Goal: Task Accomplishment & Management: Manage account settings

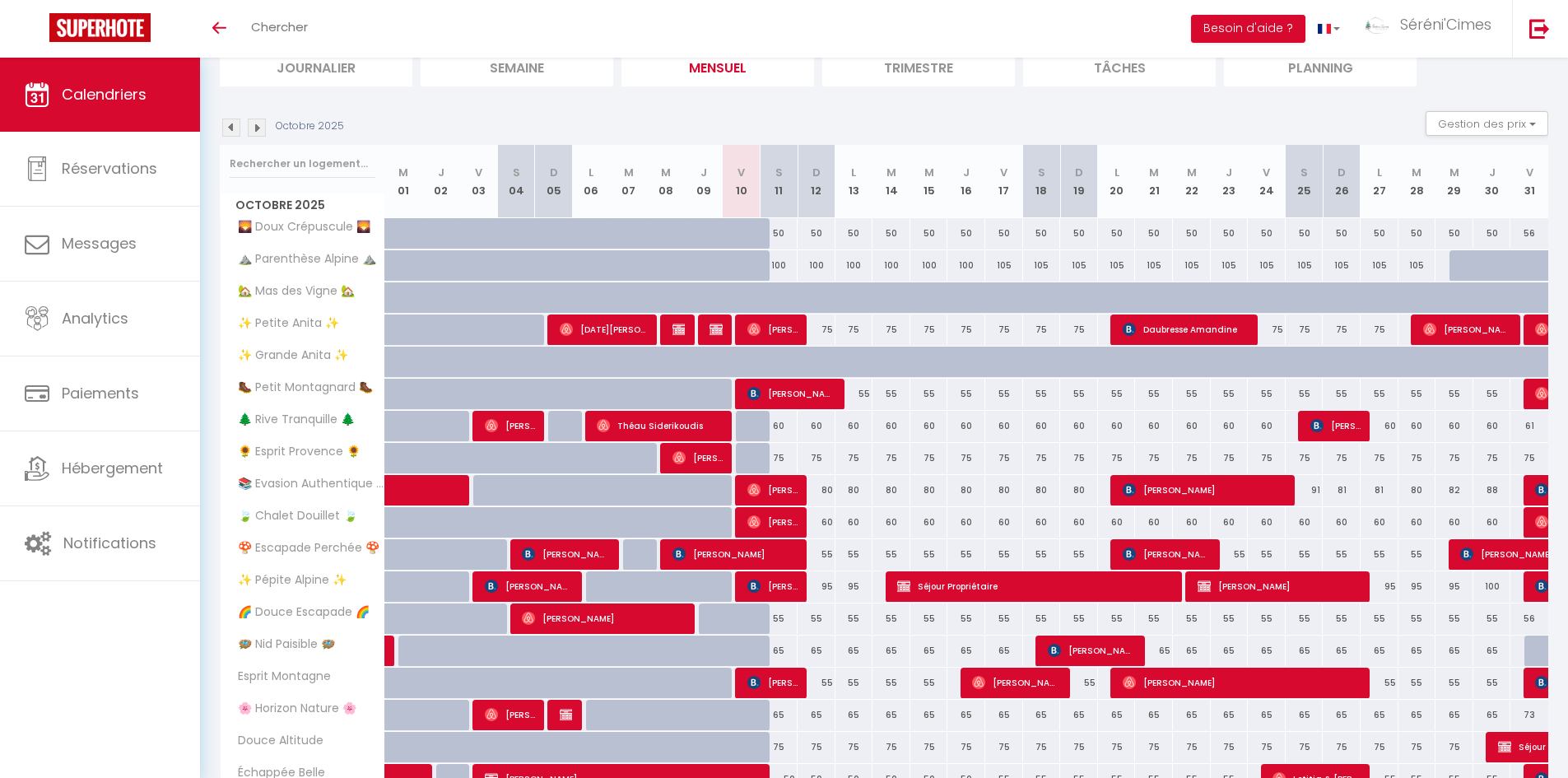
scroll to position [316, 0]
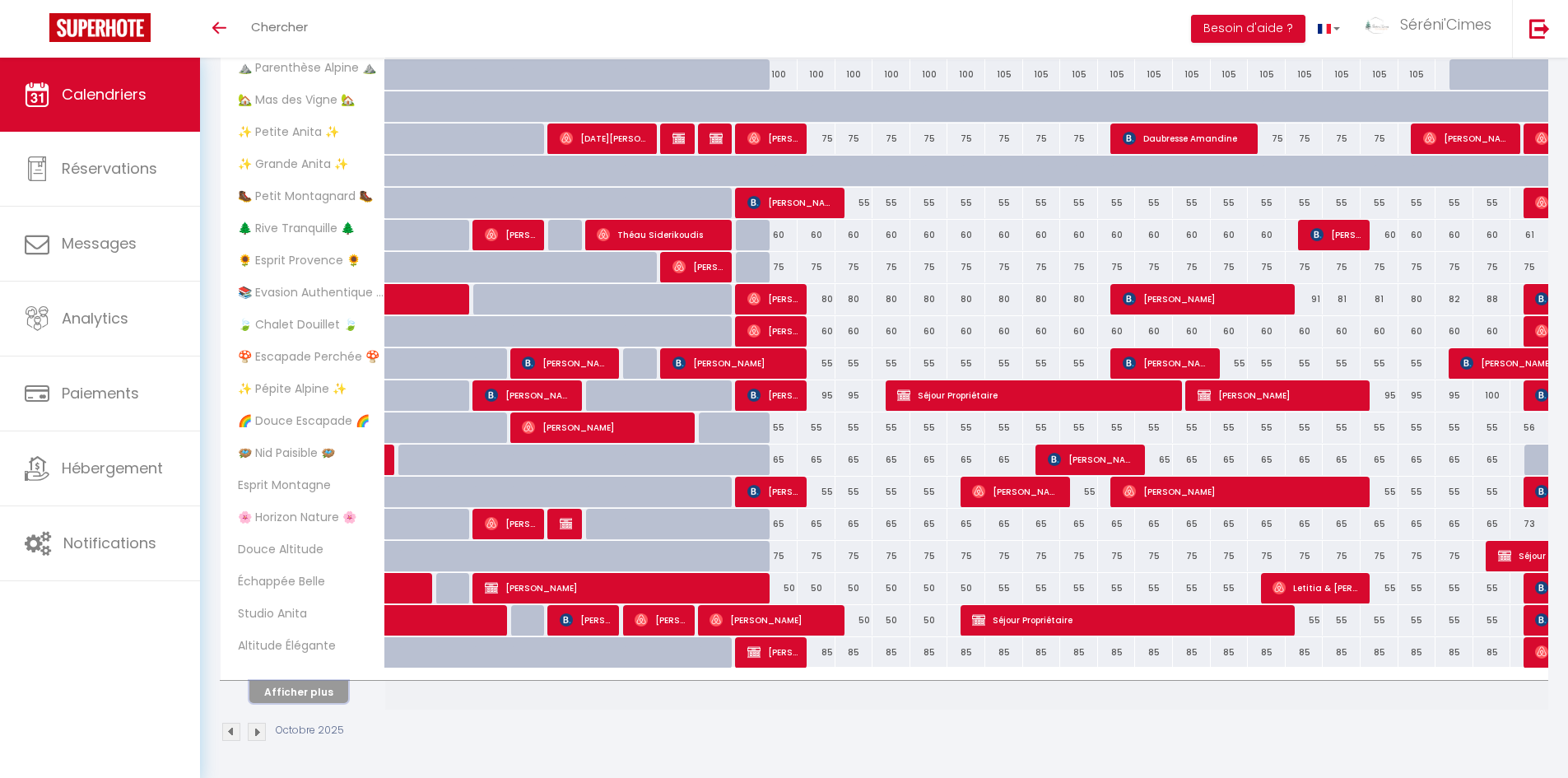
click at [327, 694] on button "Afficher plus" at bounding box center [298, 692] width 99 height 22
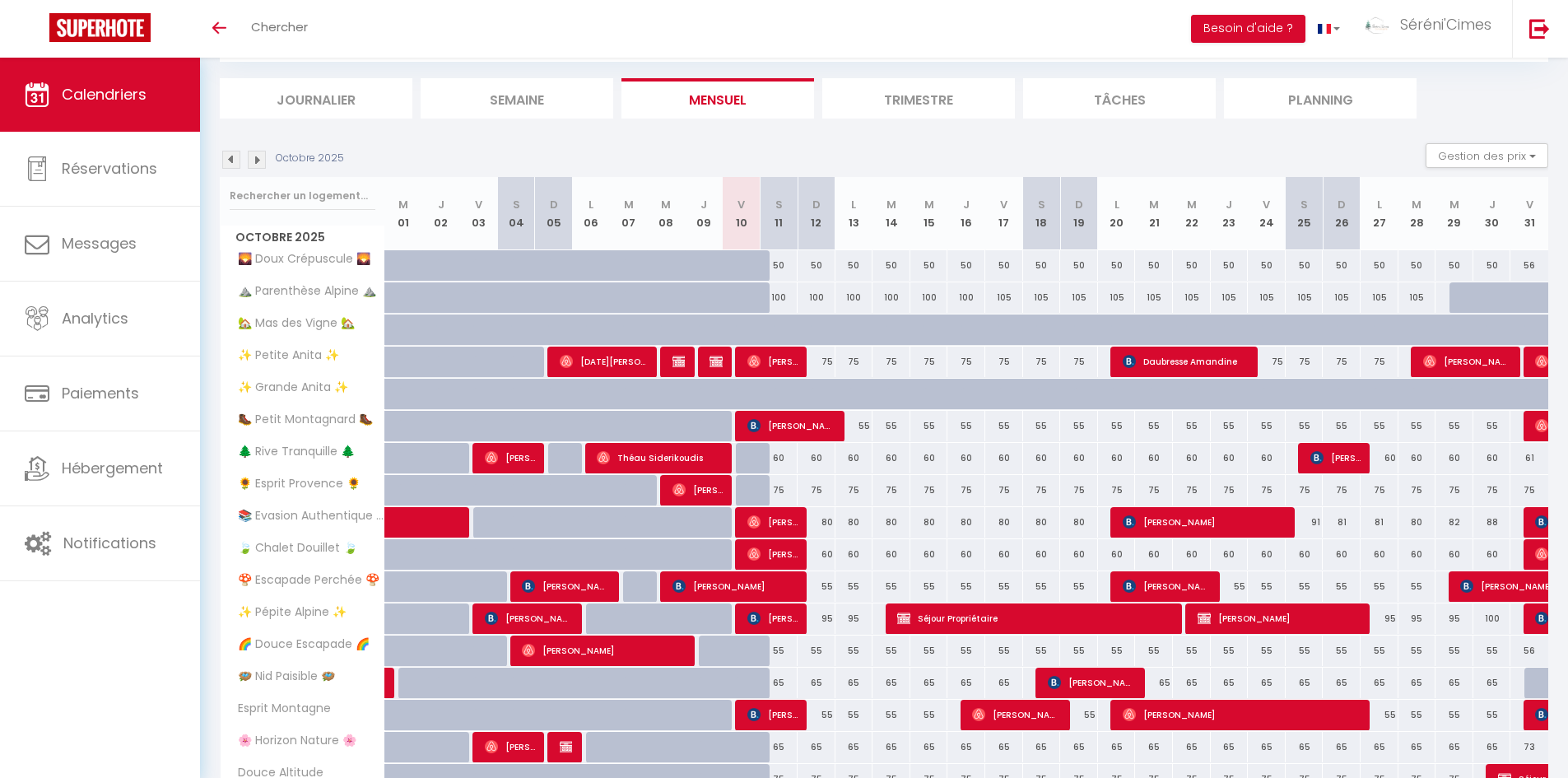
scroll to position [340, 0]
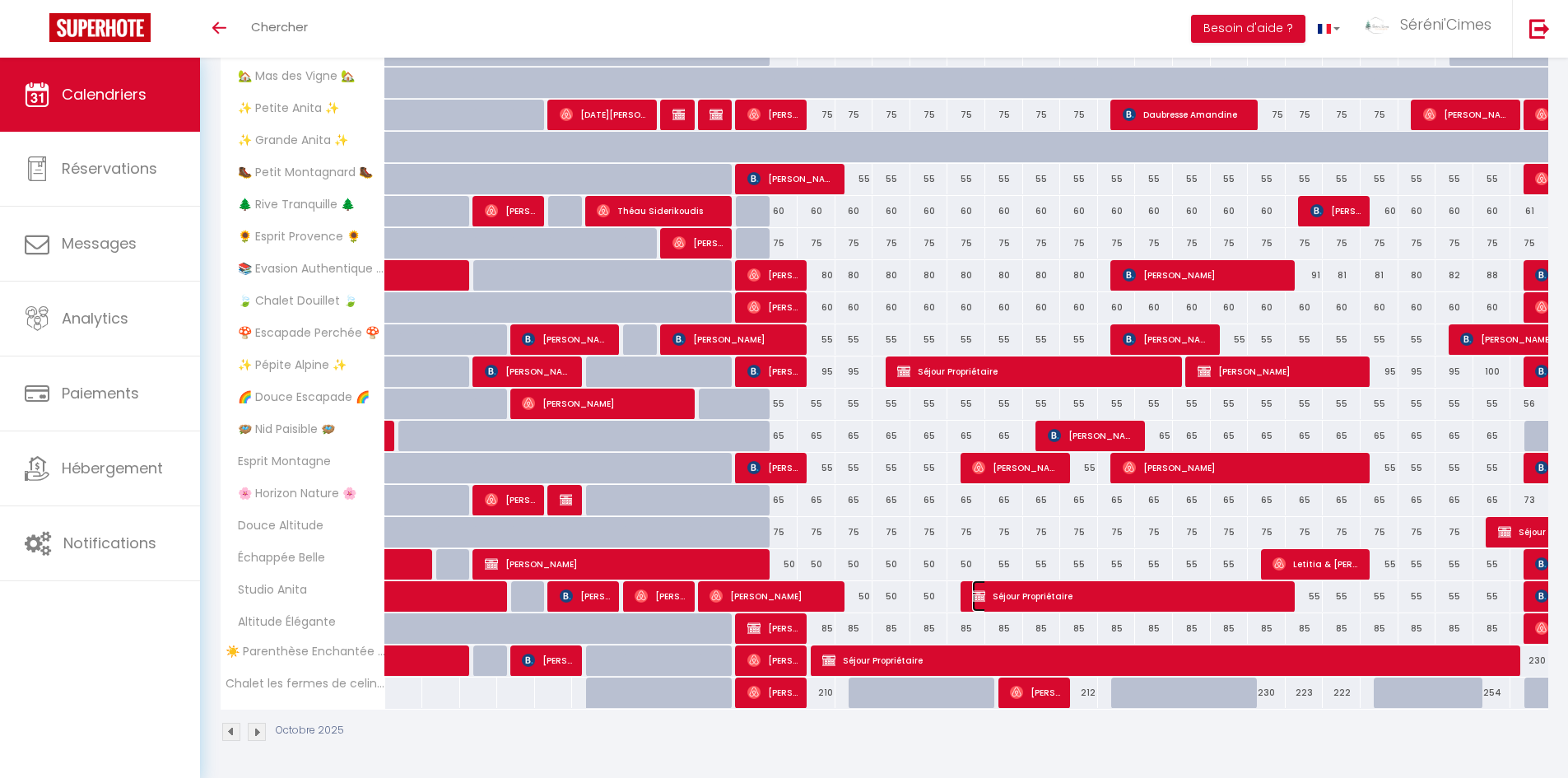
click at [1094, 596] on span "Séjour Propriétaire" at bounding box center [1129, 596] width 315 height 32
select select "OK"
select select "0"
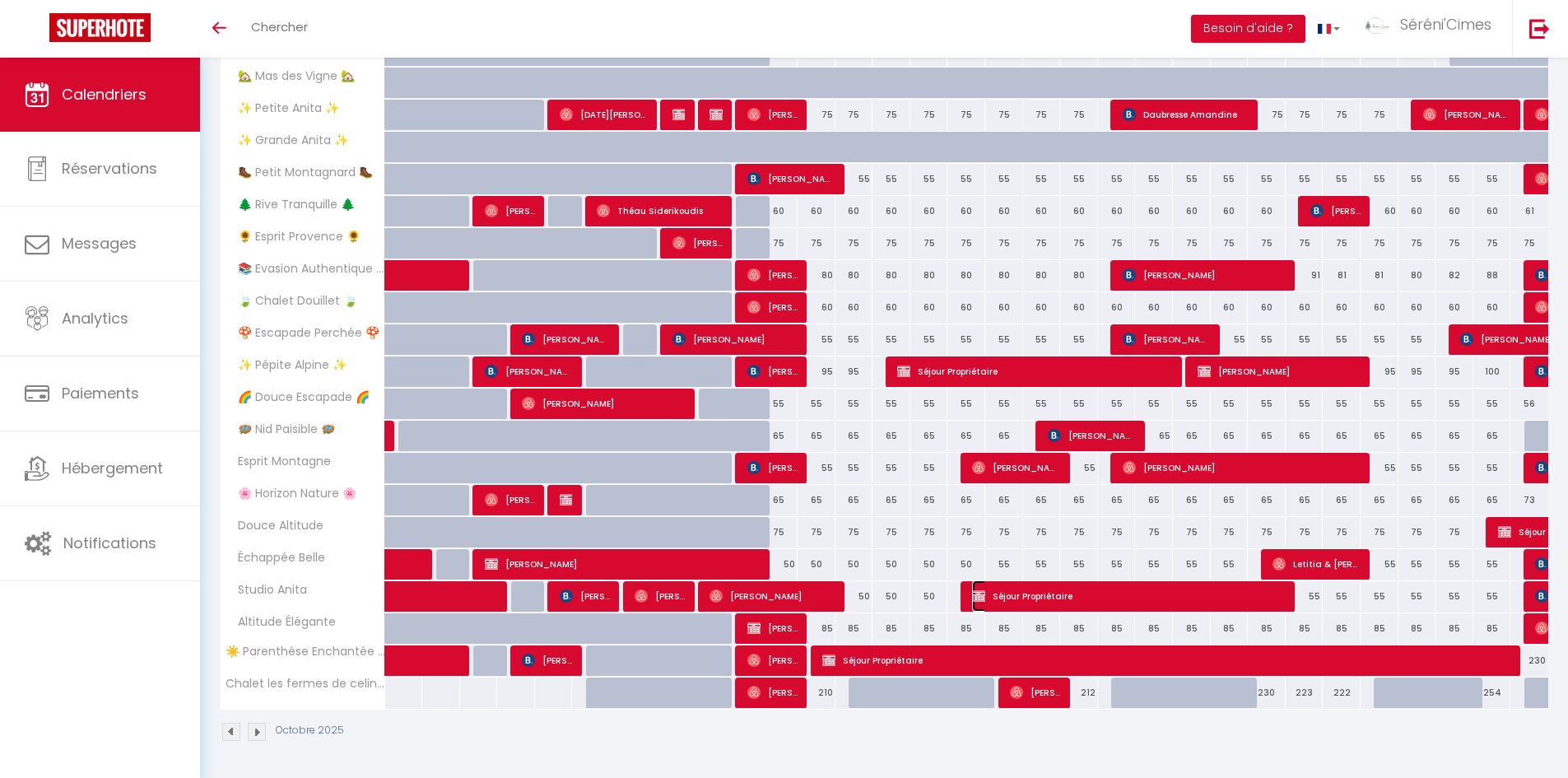
select select "0"
select select
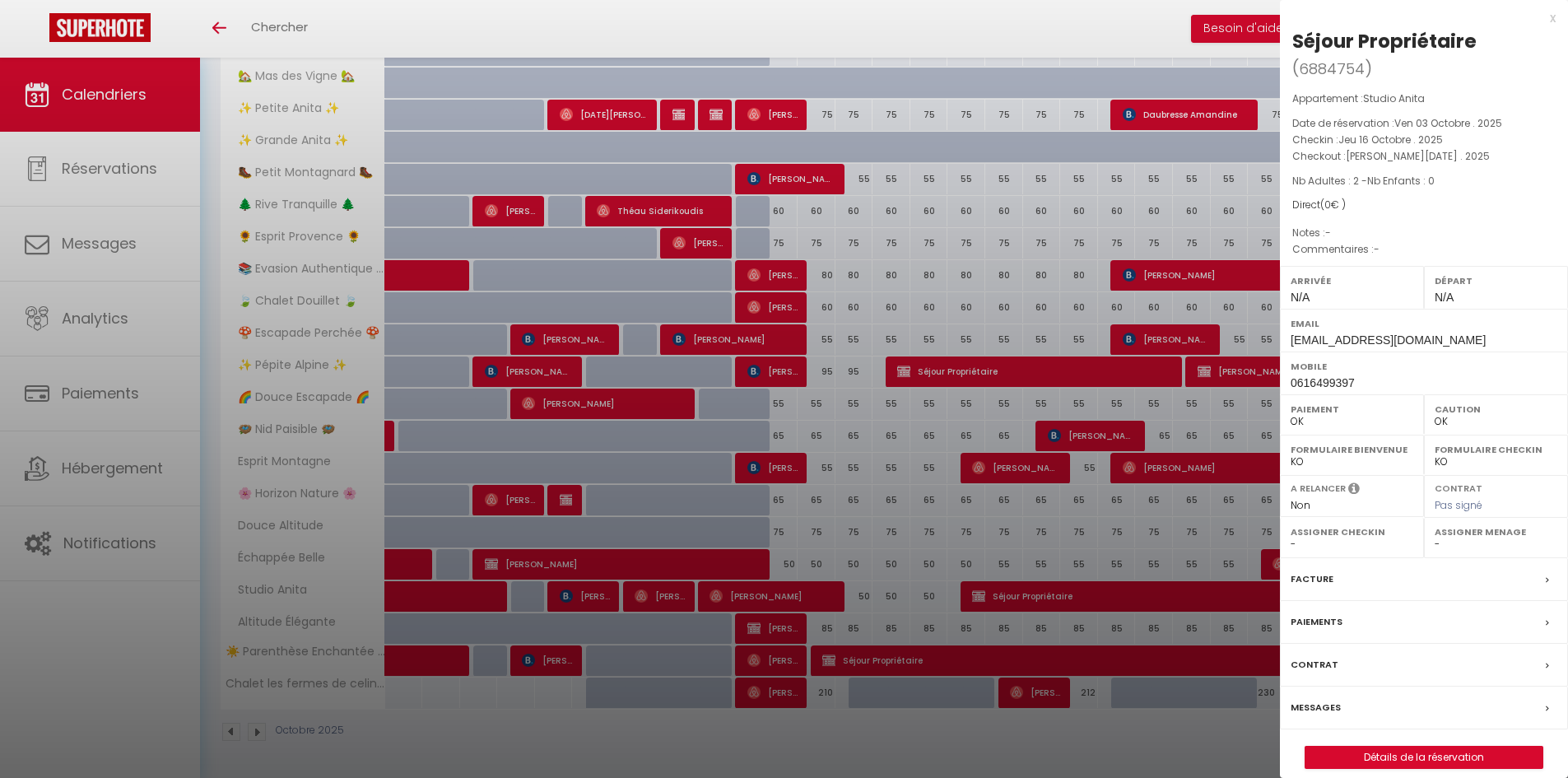
click at [1099, 586] on div at bounding box center [784, 389] width 1568 height 778
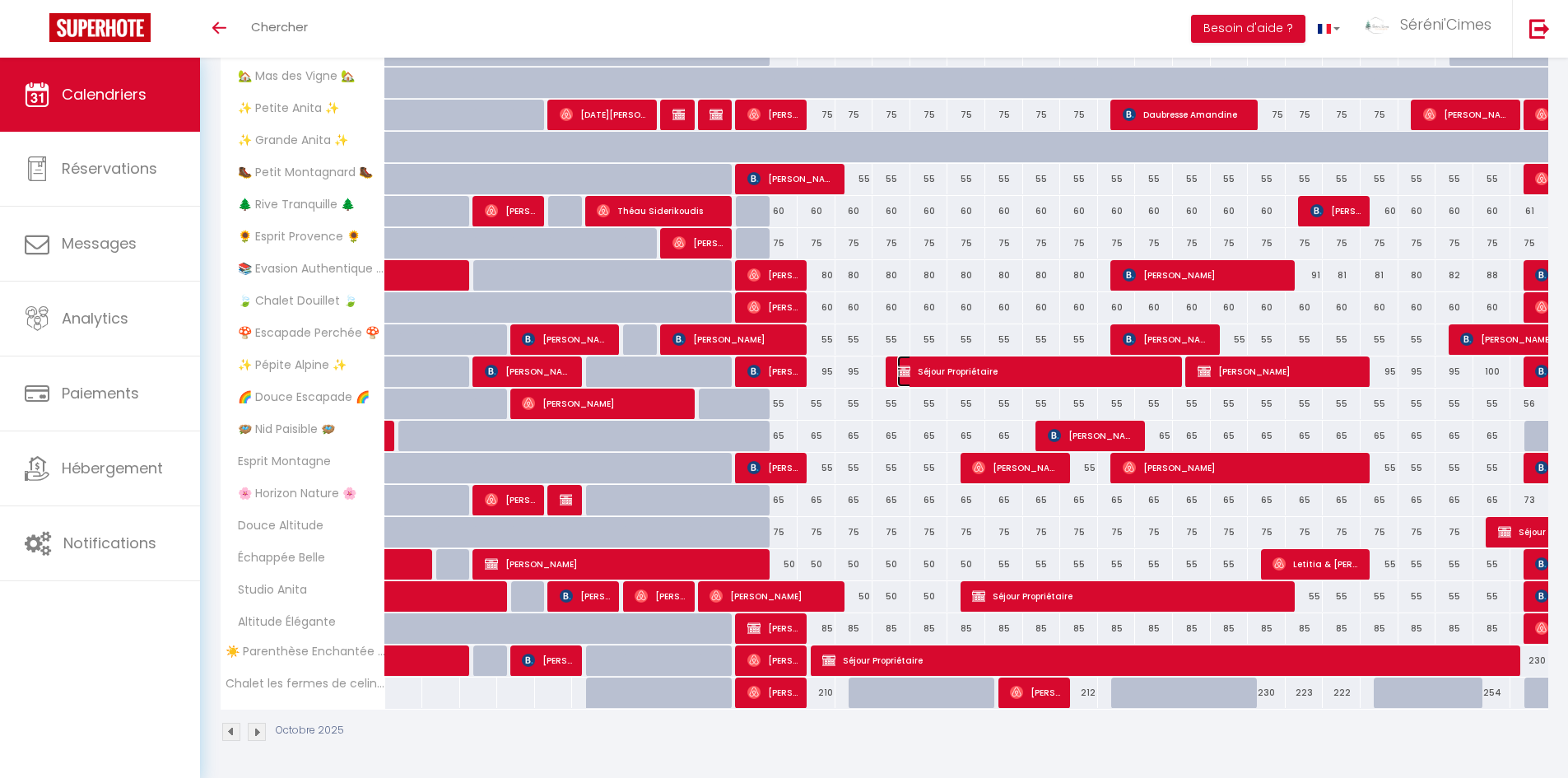
click at [1006, 377] on span "Séjour Propriétaire" at bounding box center [1035, 372] width 277 height 32
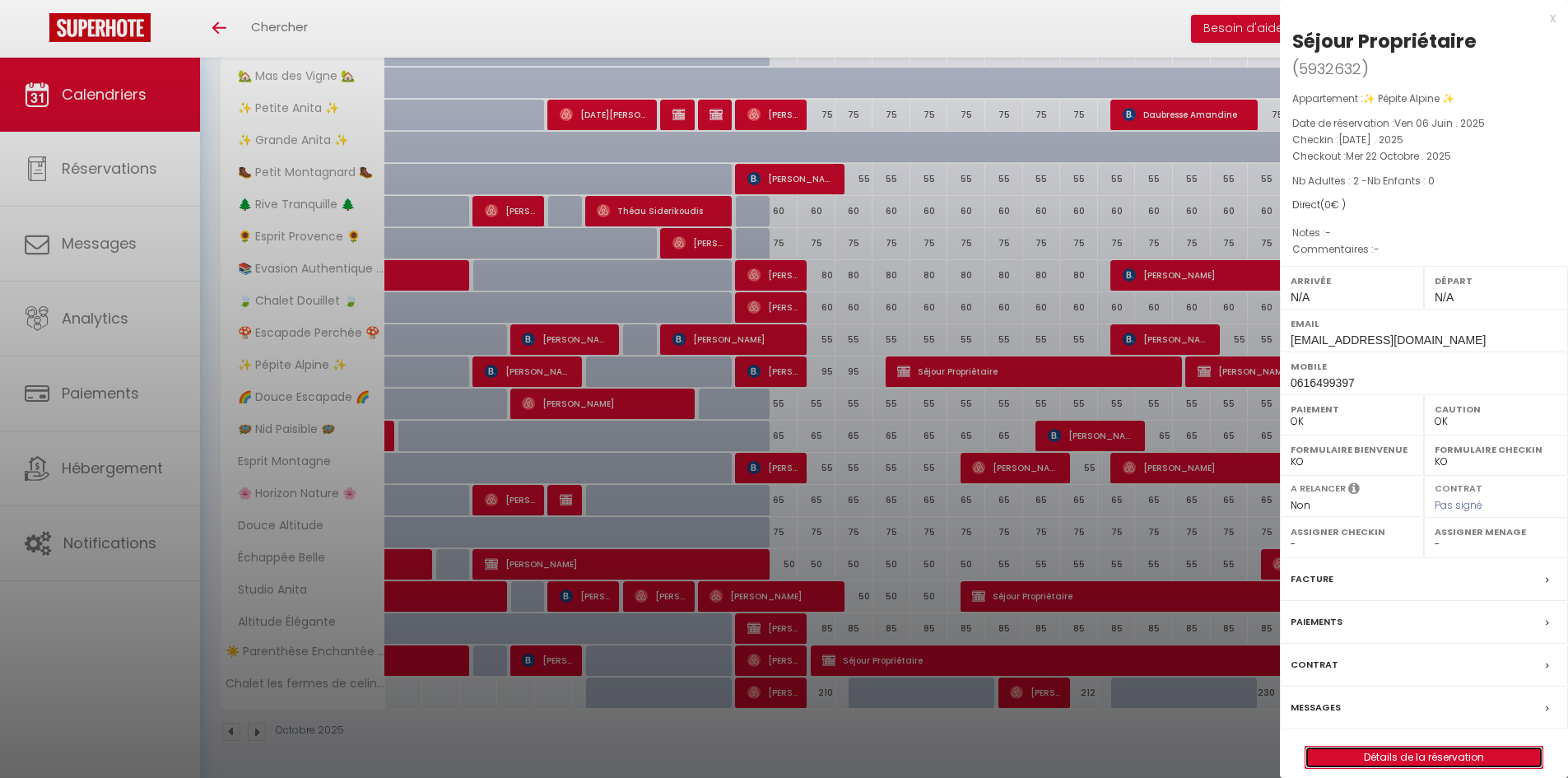
click at [1434, 746] on link "Détails de la réservation" at bounding box center [1423, 757] width 237 height 21
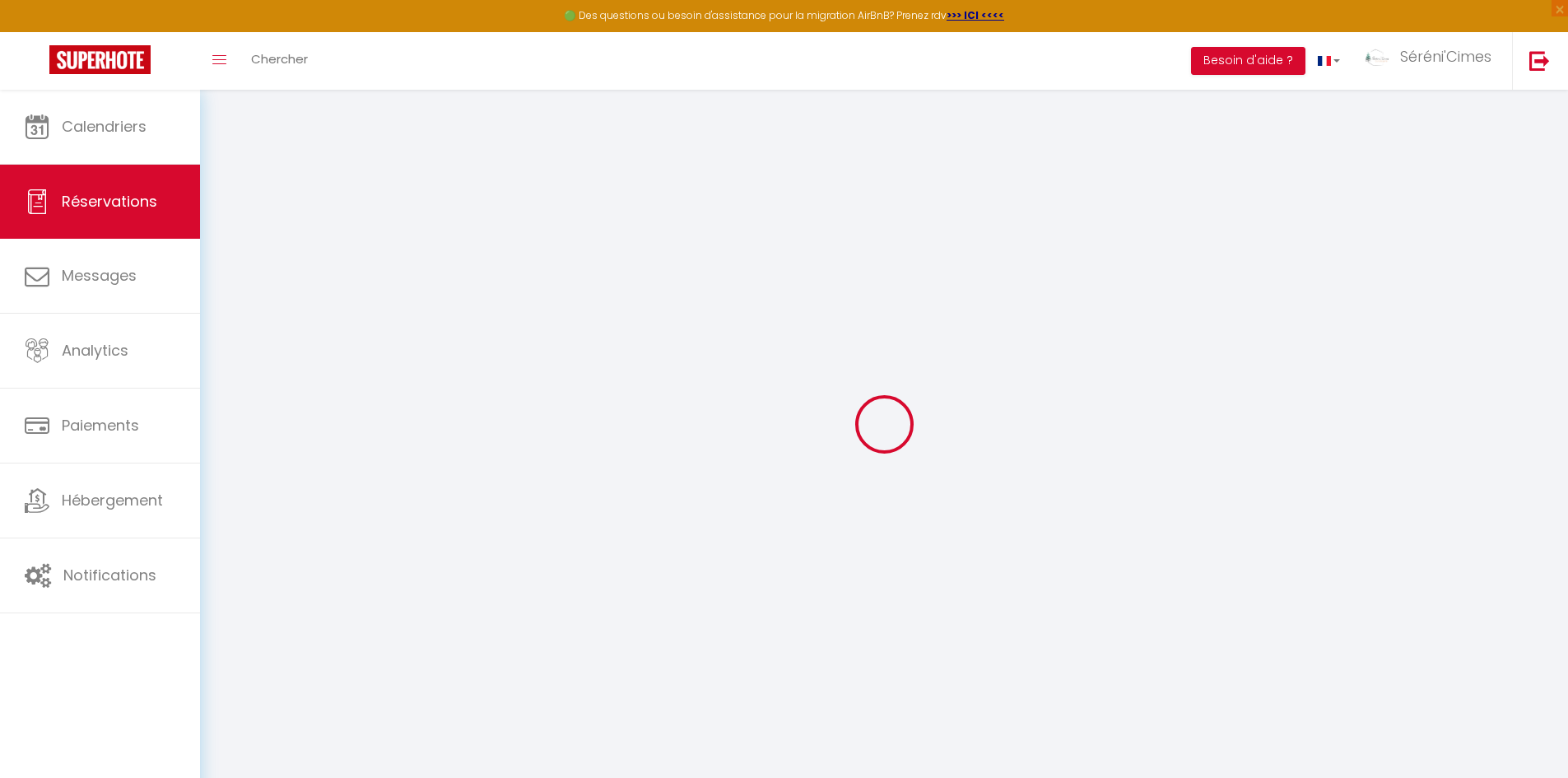
select select
checkbox input "true"
select select
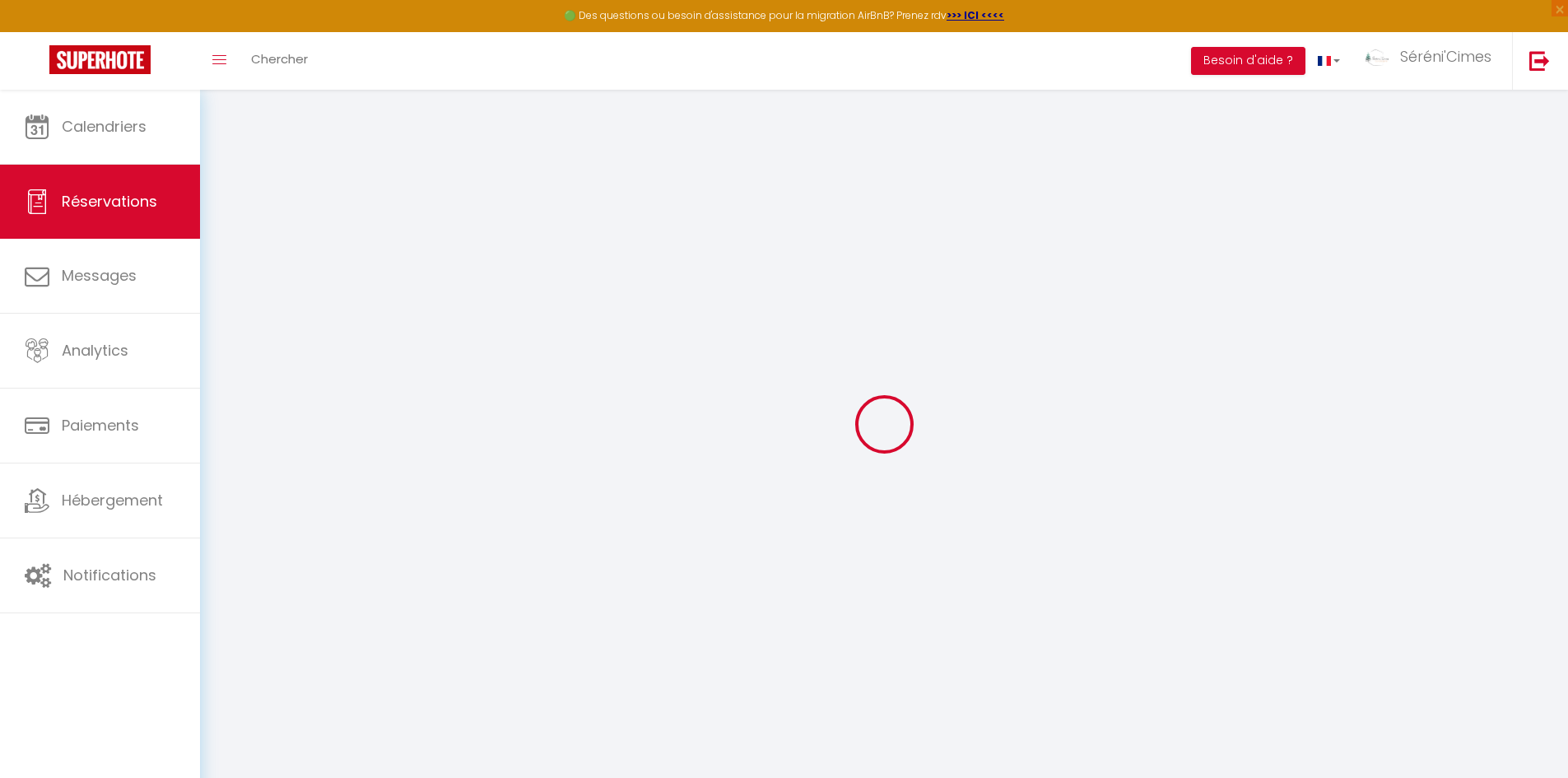
checkbox input "true"
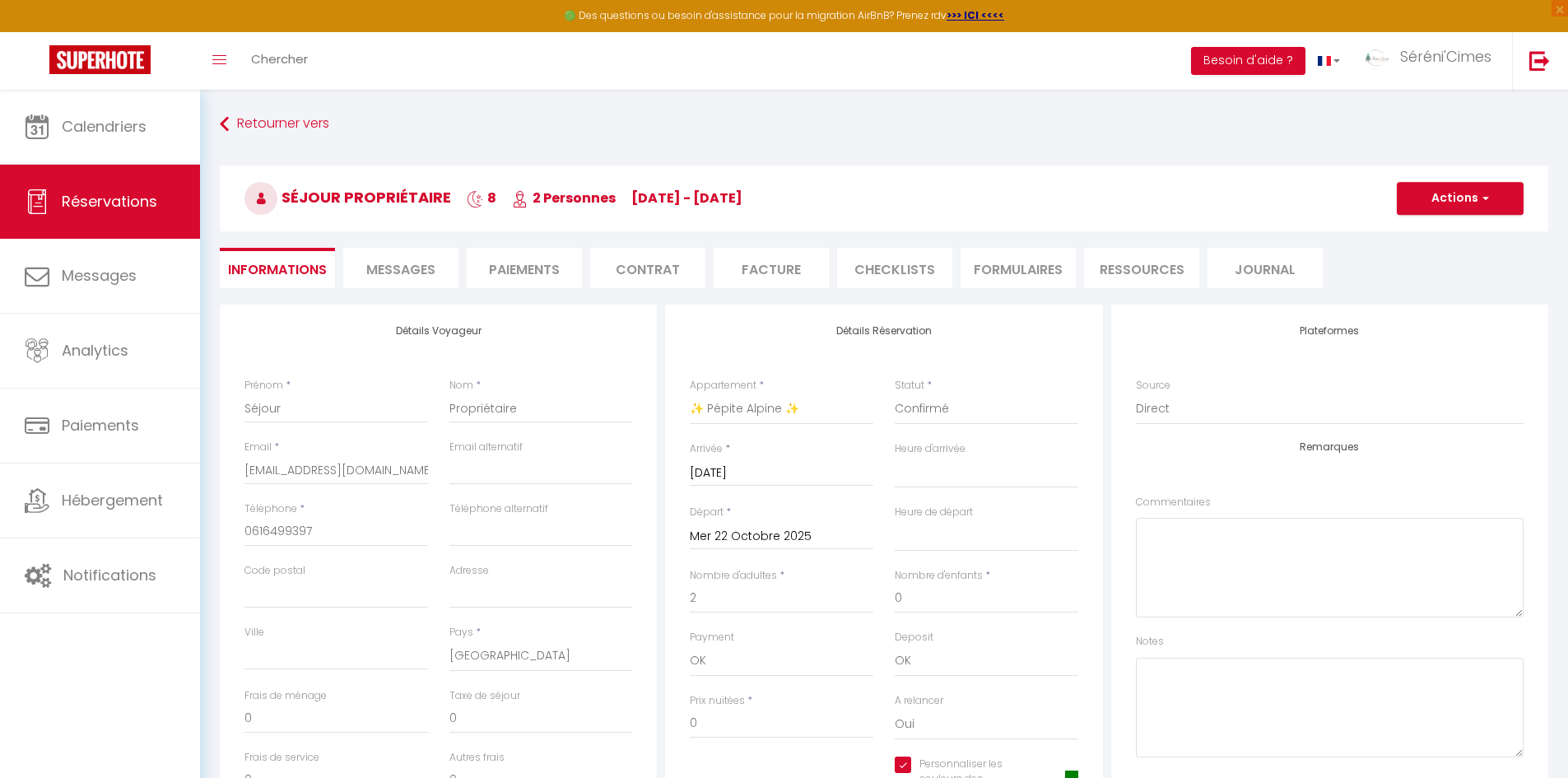
select select
checkbox input "true"
select select
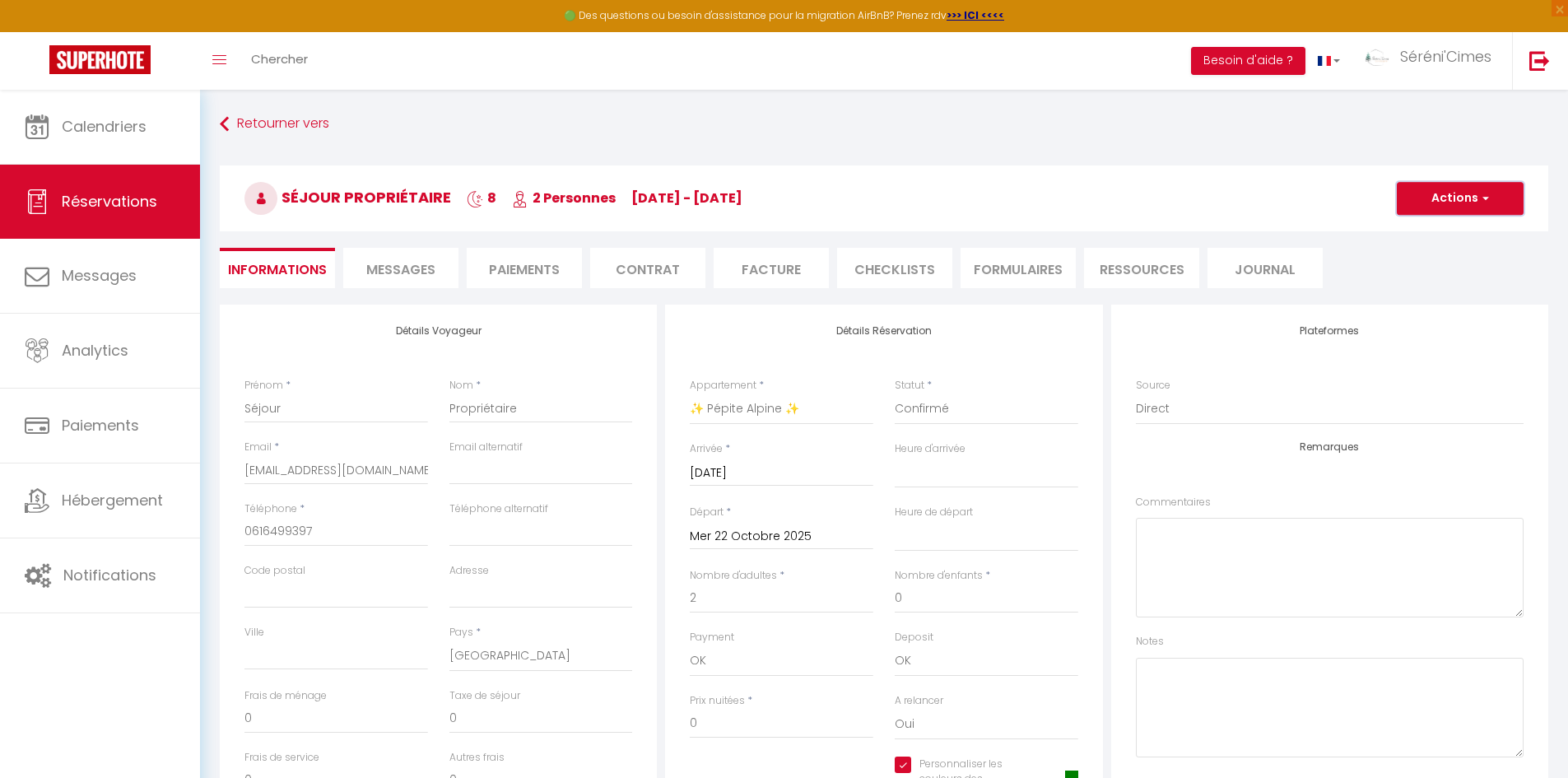
click at [1463, 199] on button "Actions" at bounding box center [1460, 198] width 126 height 33
click at [1419, 284] on link "Supprimer" at bounding box center [1443, 277] width 130 height 21
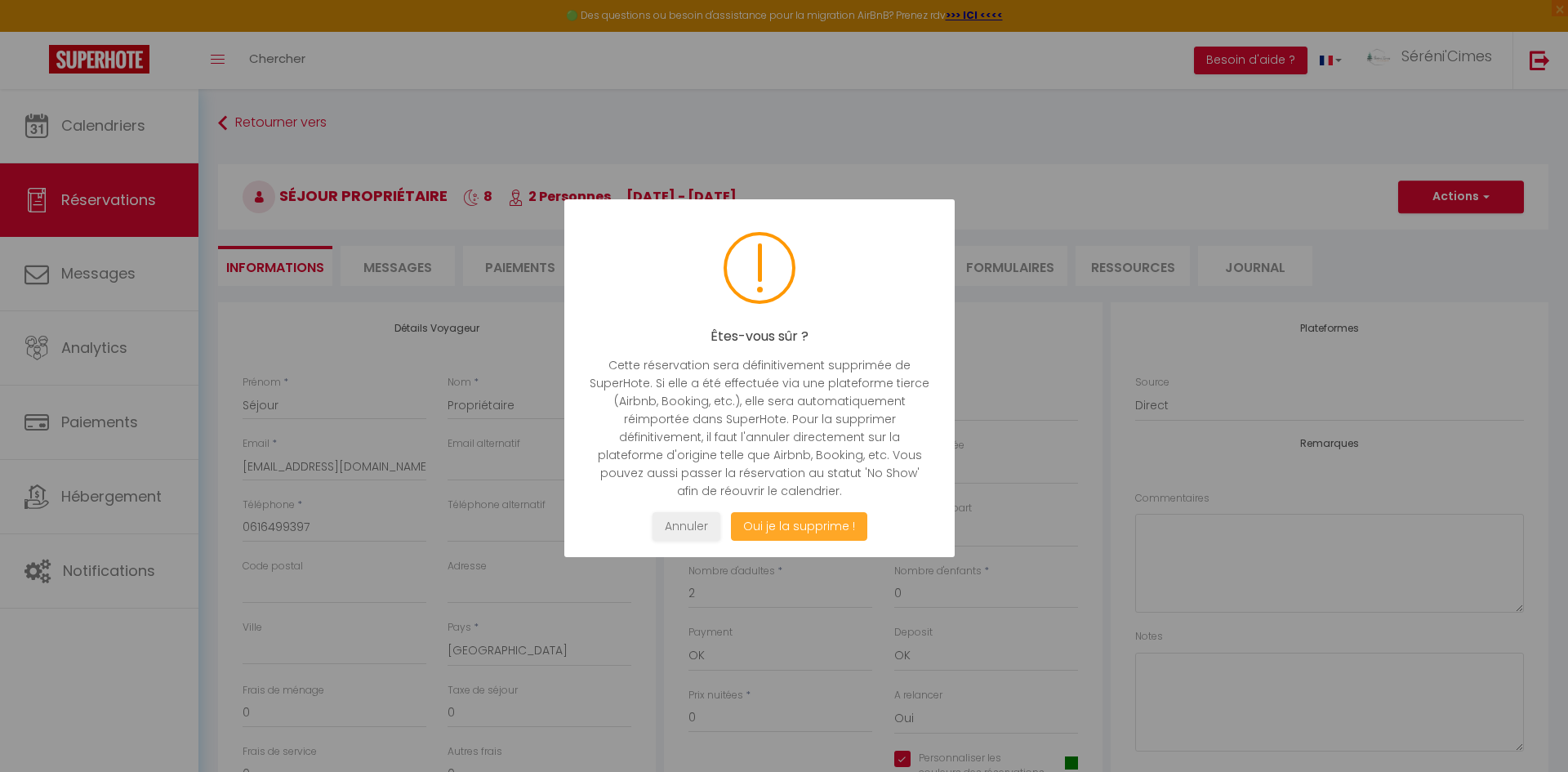
click at [770, 531] on button "Oui je la supprime !" at bounding box center [800, 526] width 137 height 29
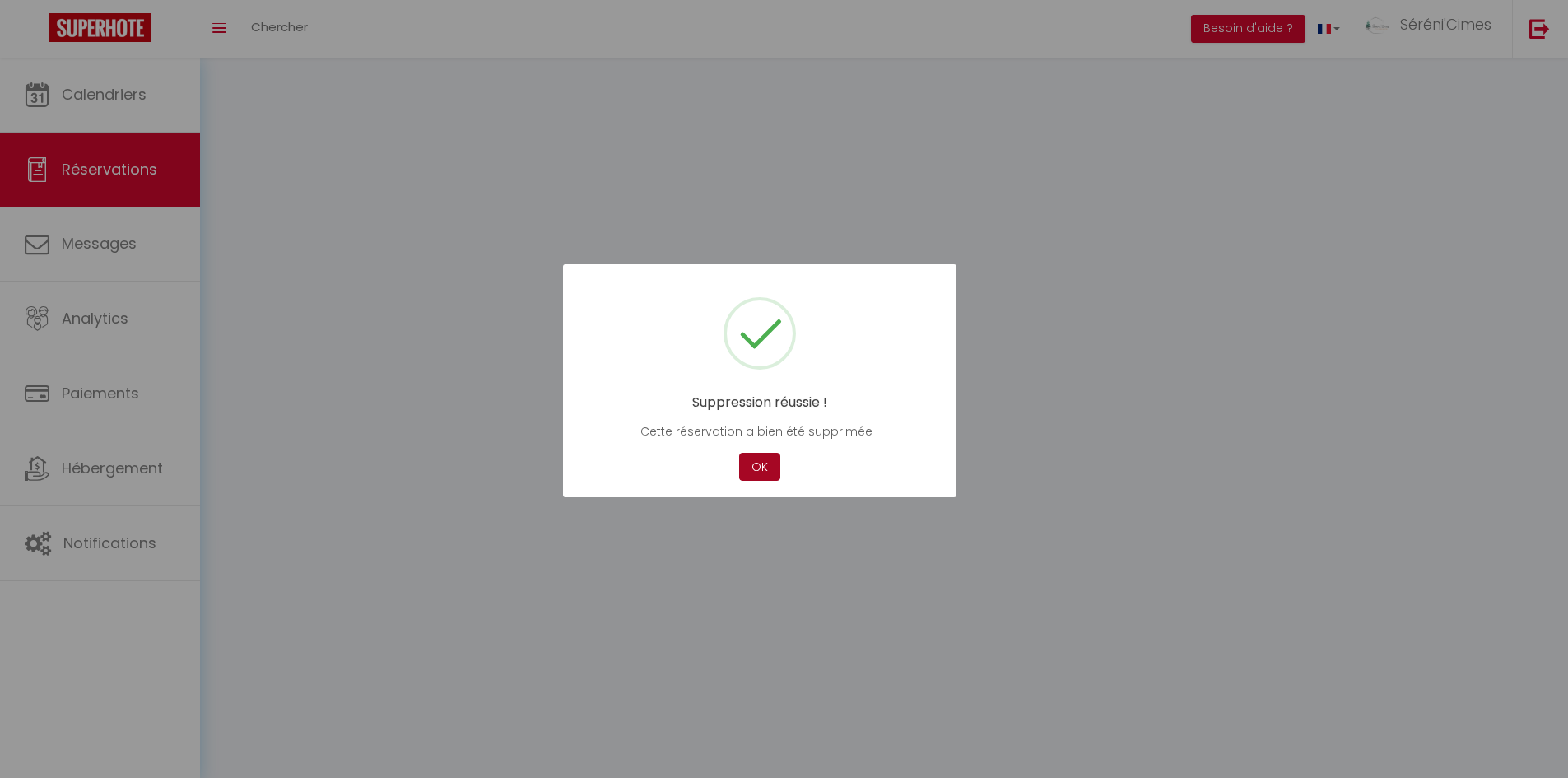
click at [805, 528] on body "× Toggle navigation Toggle Search Toggle menubar Chercher BUTTON Besoin d'aide …" at bounding box center [784, 577] width 1568 height 1039
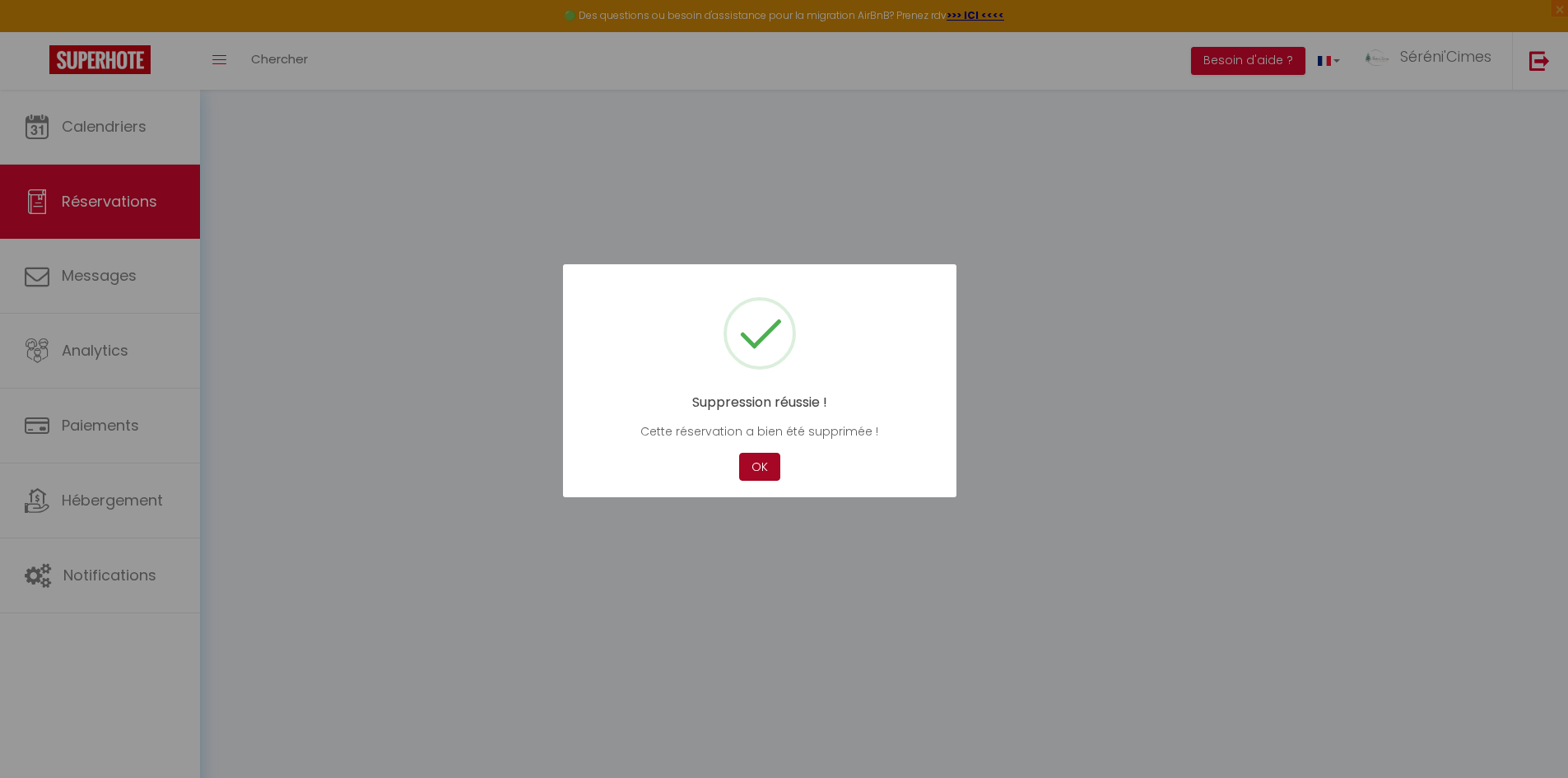
select select "all"
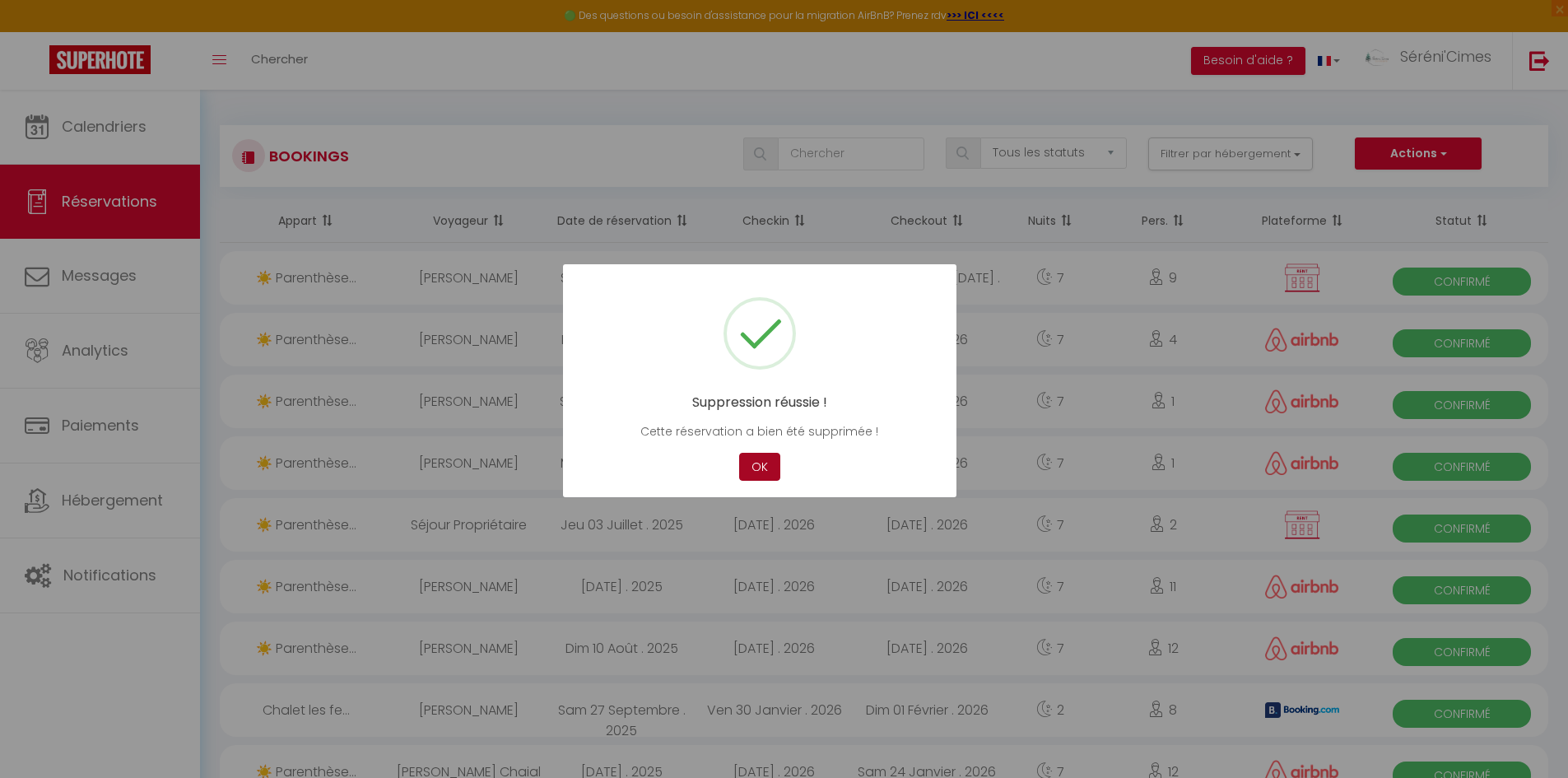
click at [751, 470] on button "OK" at bounding box center [759, 467] width 41 height 29
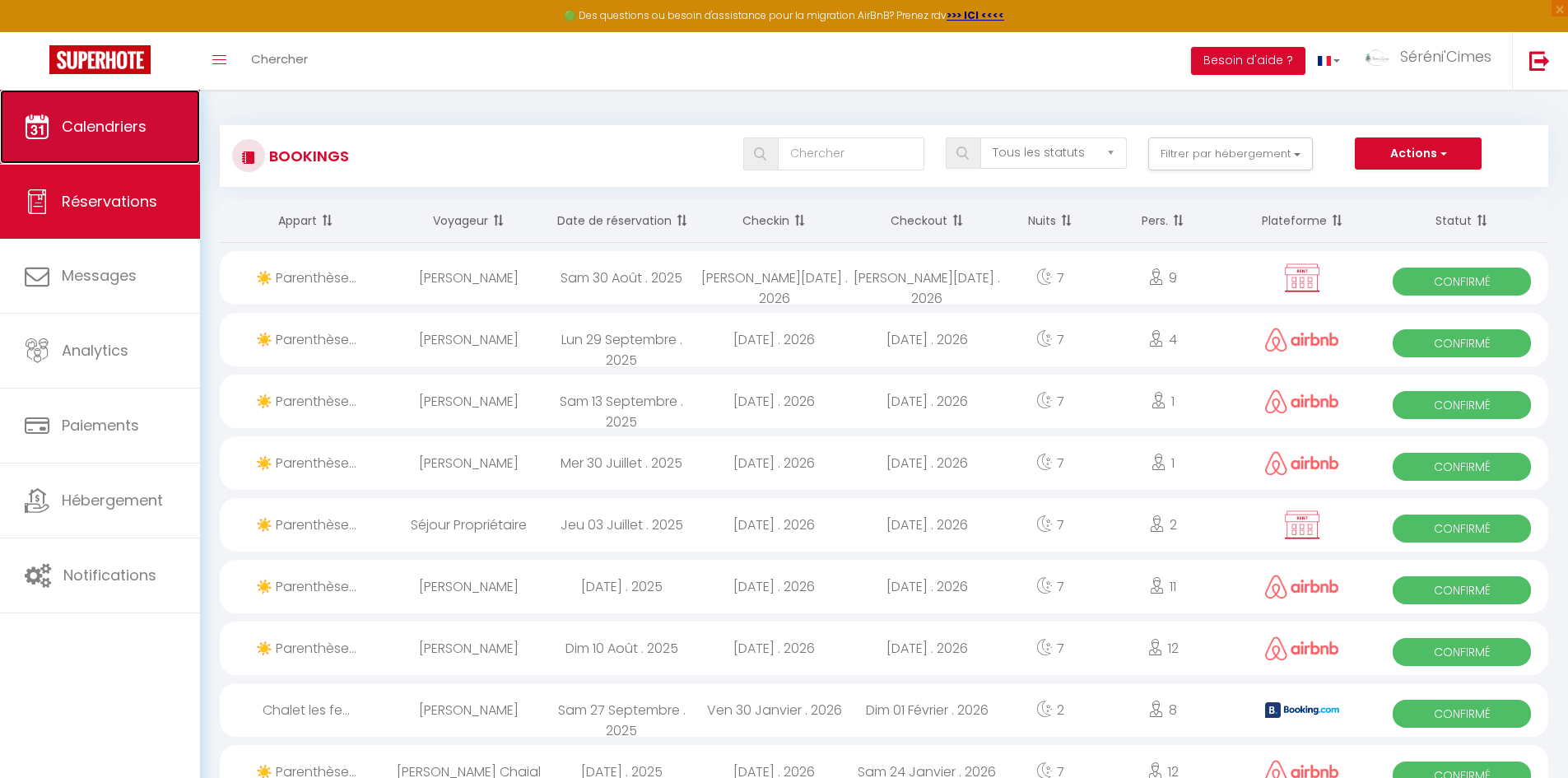
click at [16, 140] on link "Calendriers" at bounding box center [99, 127] width 200 height 74
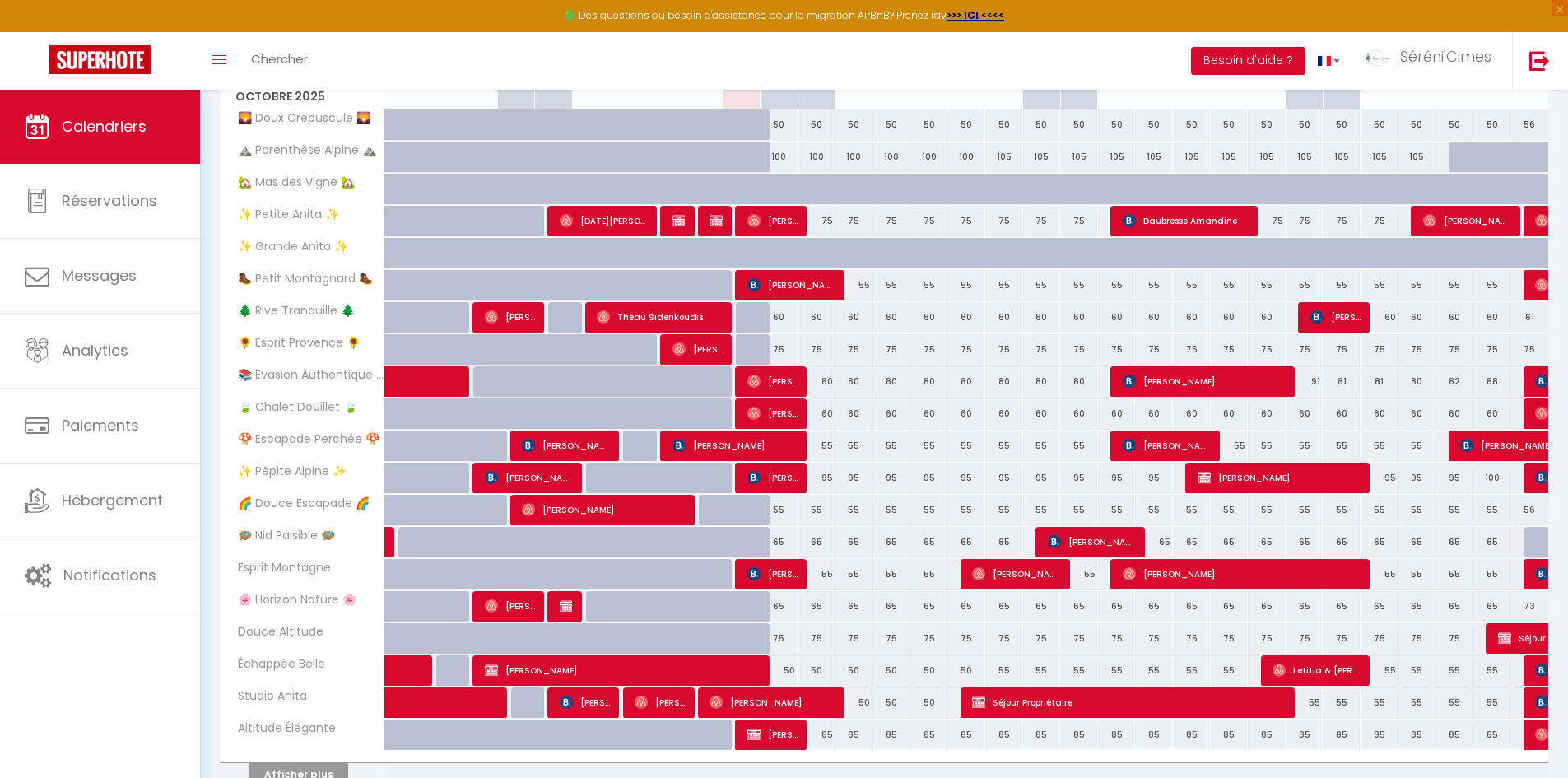
scroll to position [349, 0]
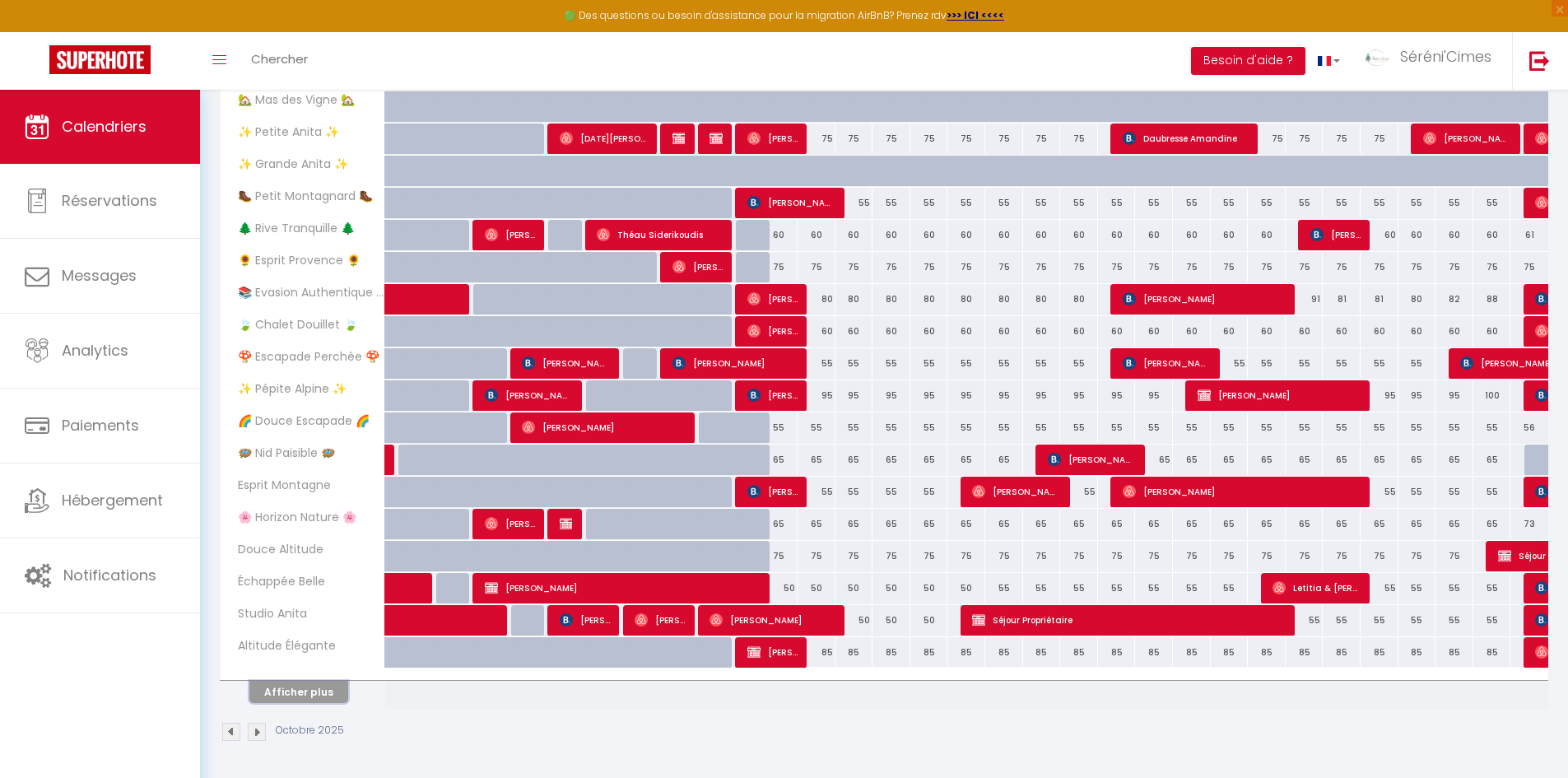
click at [318, 699] on button "Afficher plus" at bounding box center [298, 692] width 99 height 22
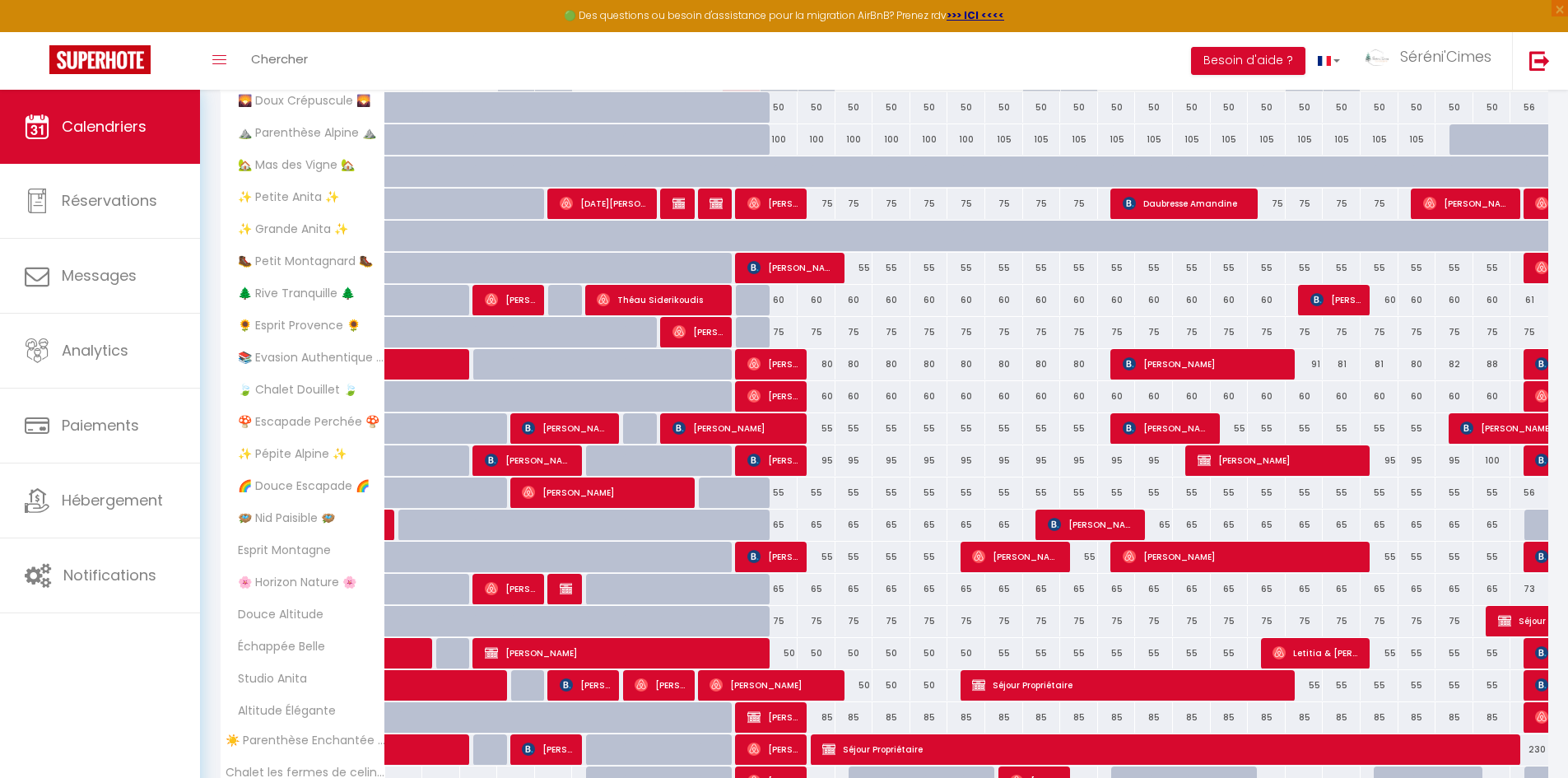
scroll to position [290, 0]
